Goal: Task Accomplishment & Management: Manage account settings

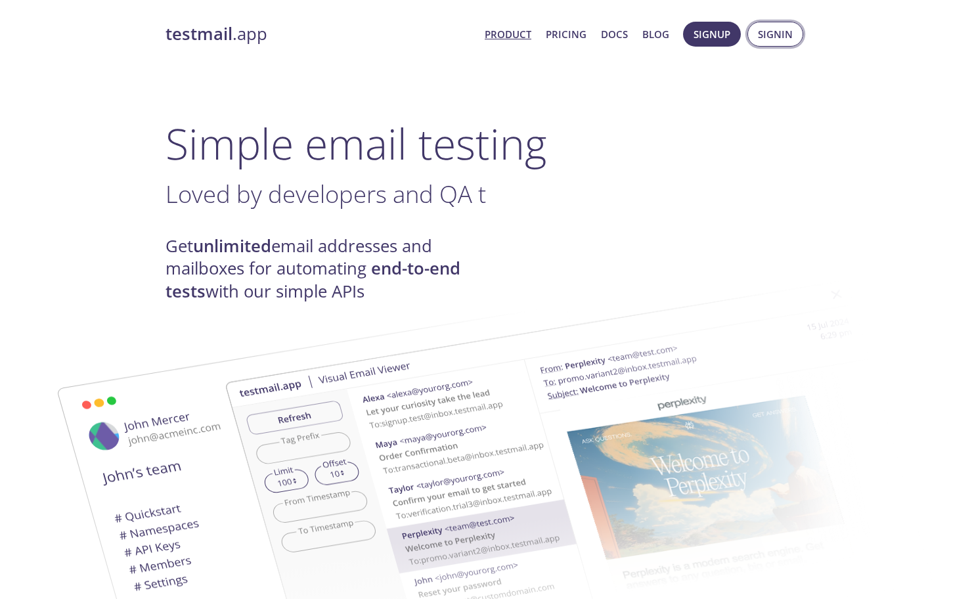
click at [789, 30] on span "Signin" at bounding box center [775, 34] width 35 height 17
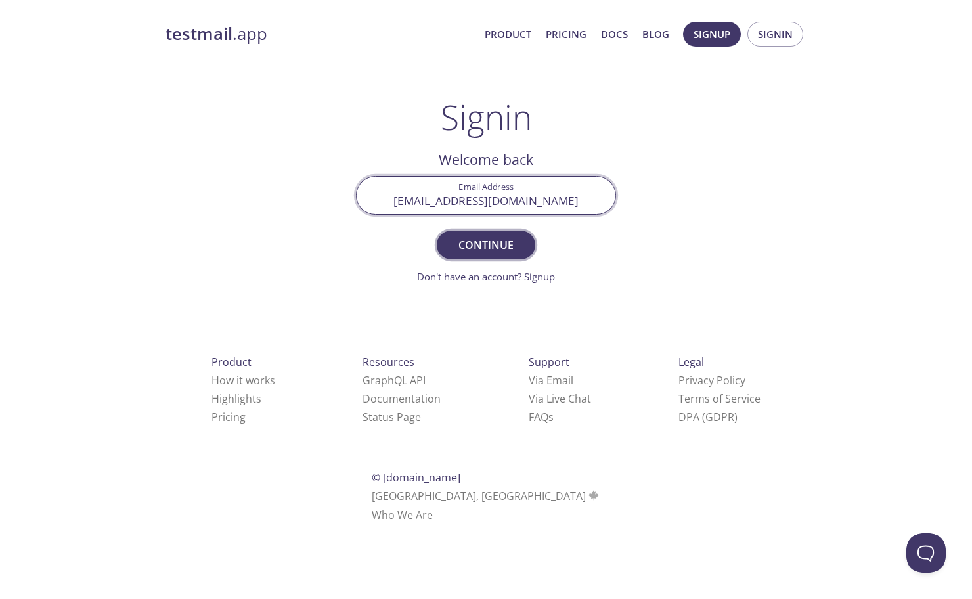
type input "[EMAIL_ADDRESS][DOMAIN_NAME]"
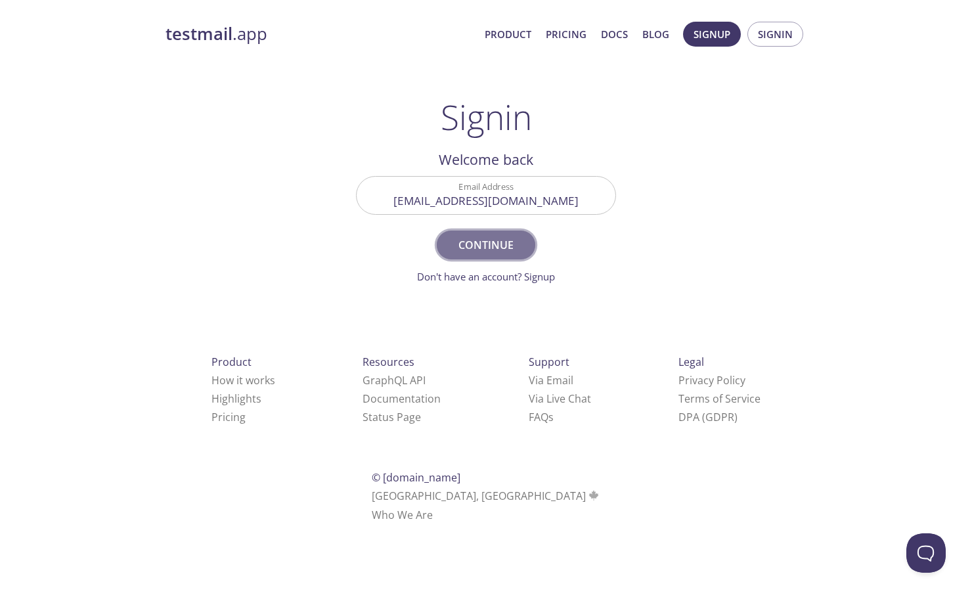
click at [491, 251] on span "Continue" at bounding box center [486, 245] width 70 height 18
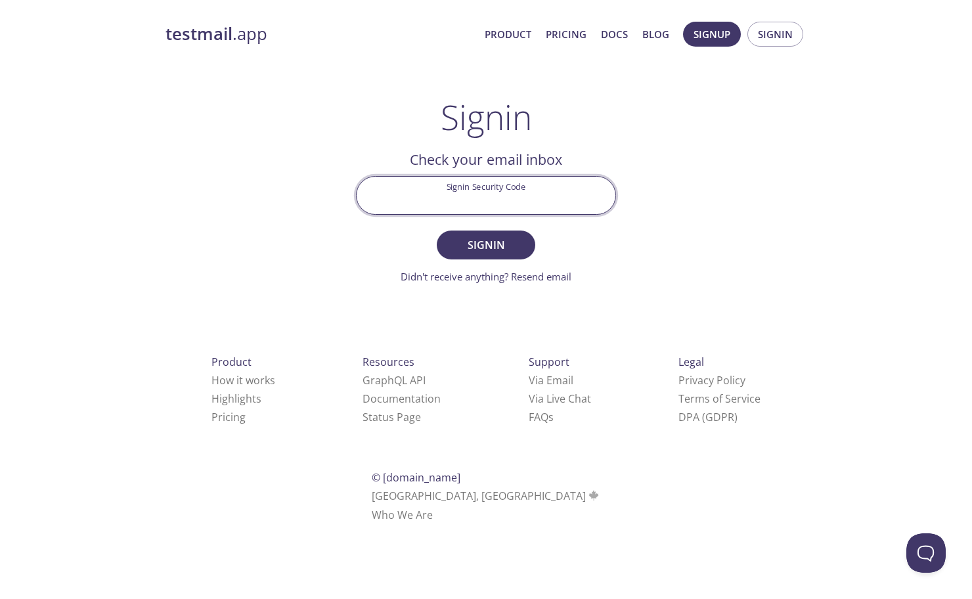
paste input "A2E1VET"
type input "A2E1VET"
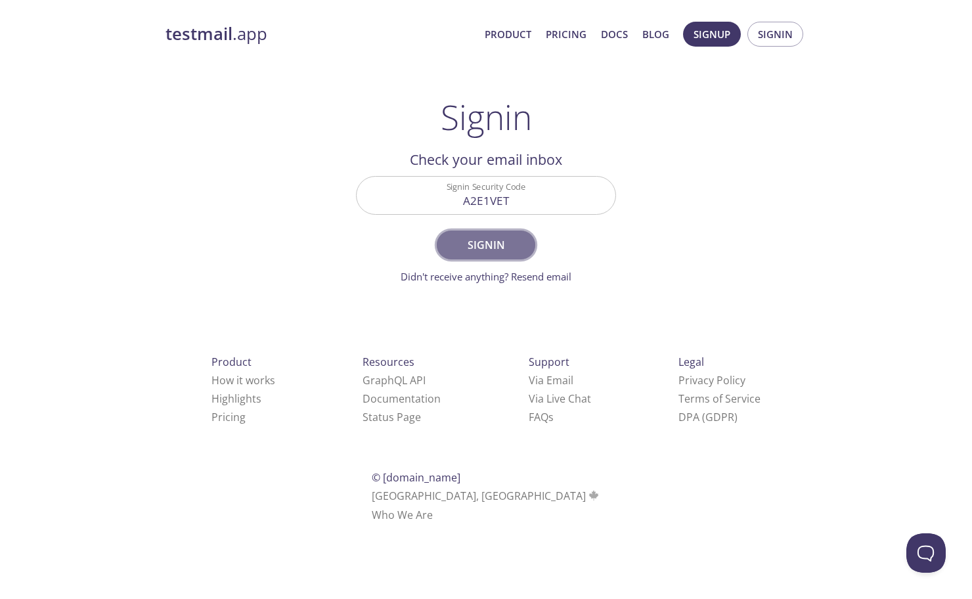
click at [508, 258] on button "Signin" at bounding box center [486, 244] width 98 height 29
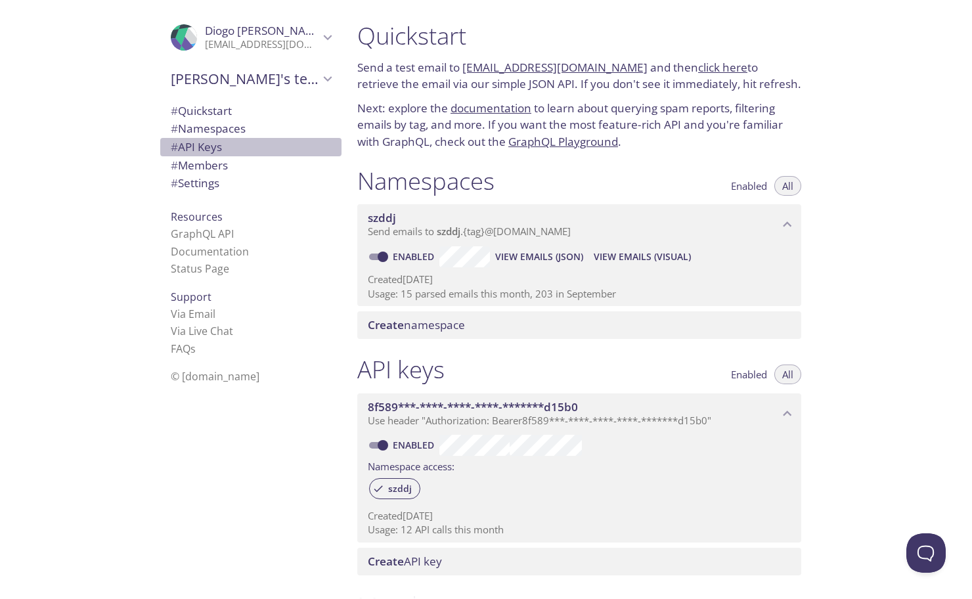
click at [212, 146] on span "# API Keys" at bounding box center [196, 146] width 51 height 15
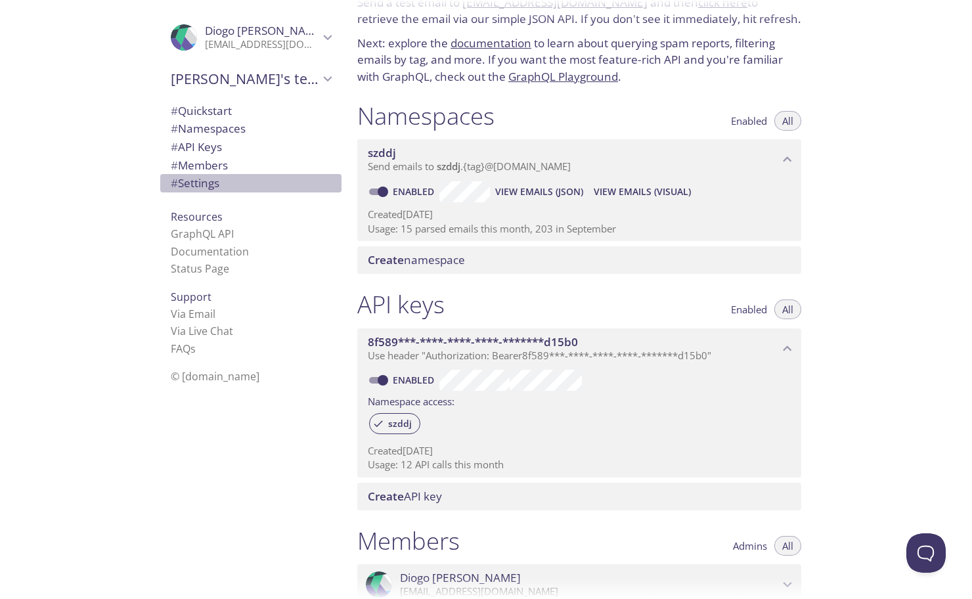
click at [218, 184] on span "# Settings" at bounding box center [195, 182] width 49 height 15
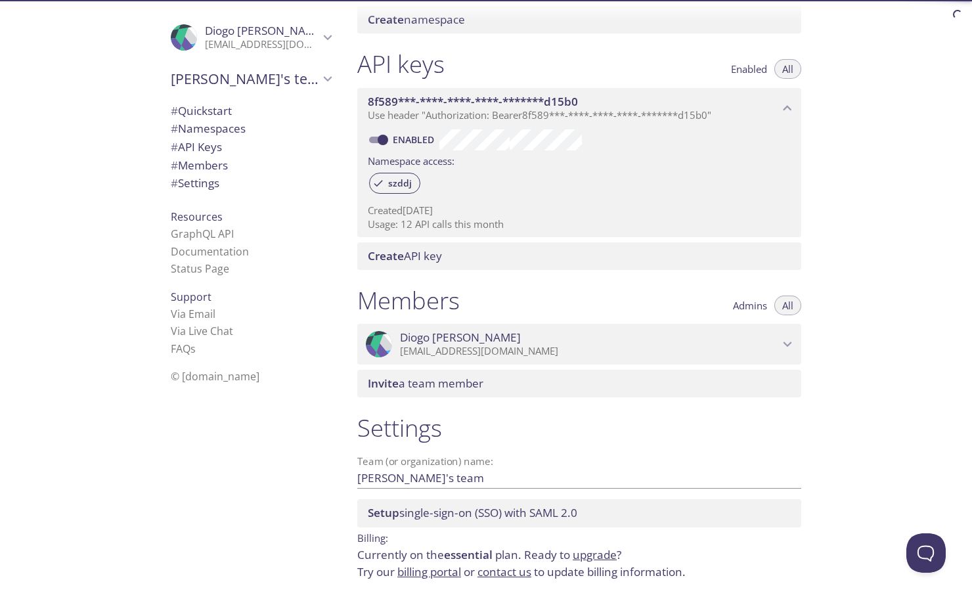
scroll to position [340, 0]
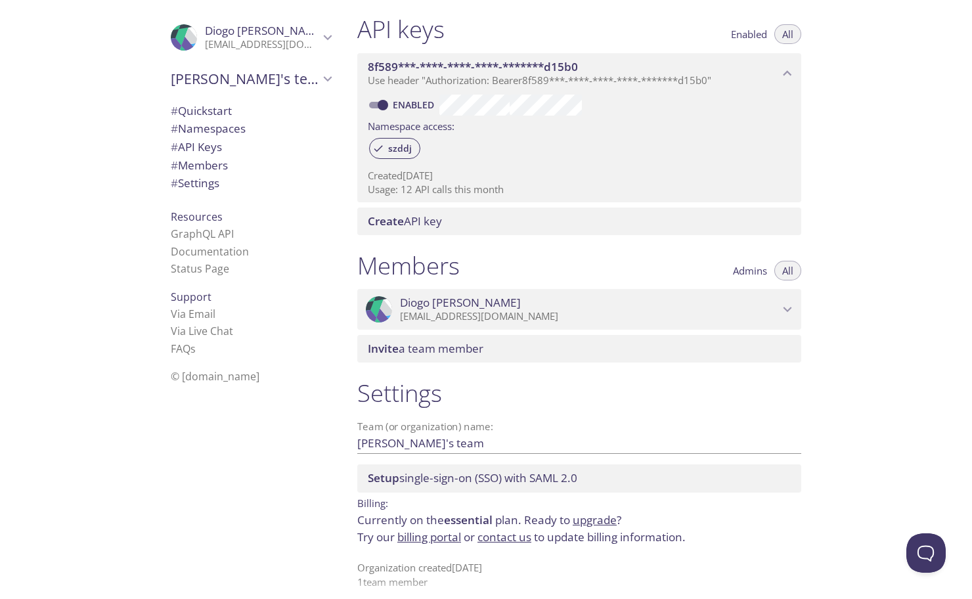
click at [424, 532] on link "billing portal" at bounding box center [429, 536] width 64 height 15
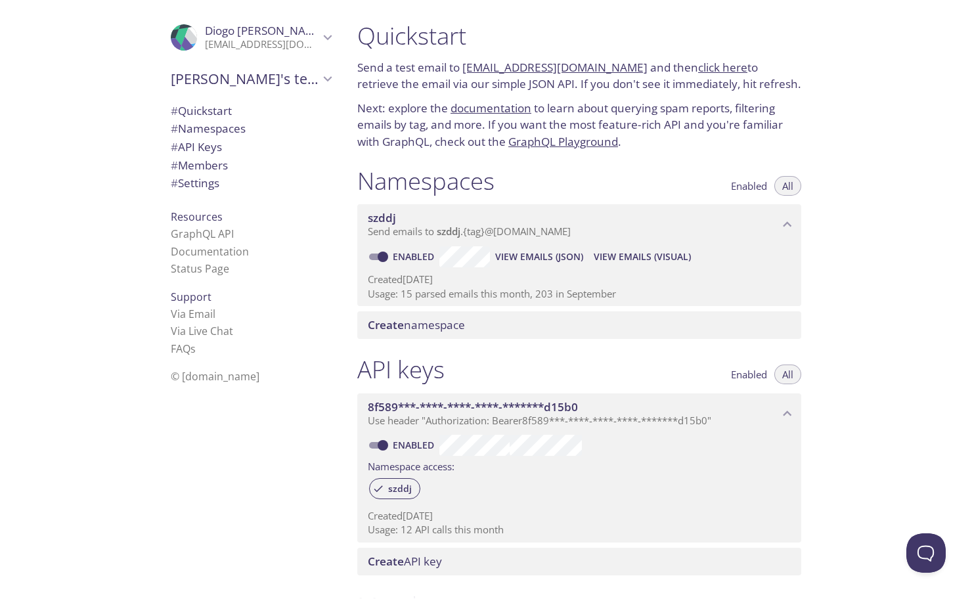
click at [185, 179] on span "# Settings" at bounding box center [195, 182] width 49 height 15
